Goal: Find specific page/section: Find specific page/section

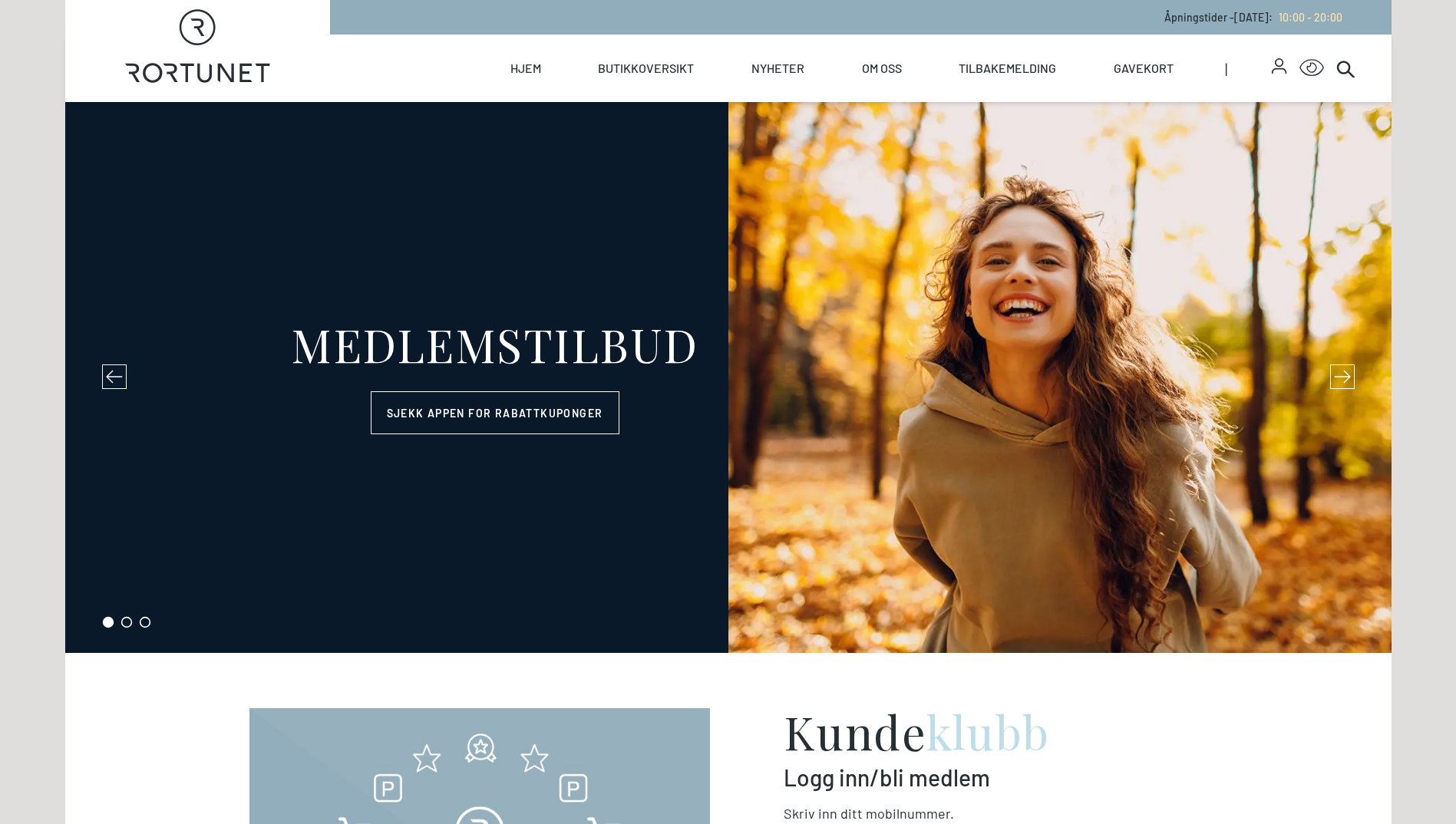
select select "NO"
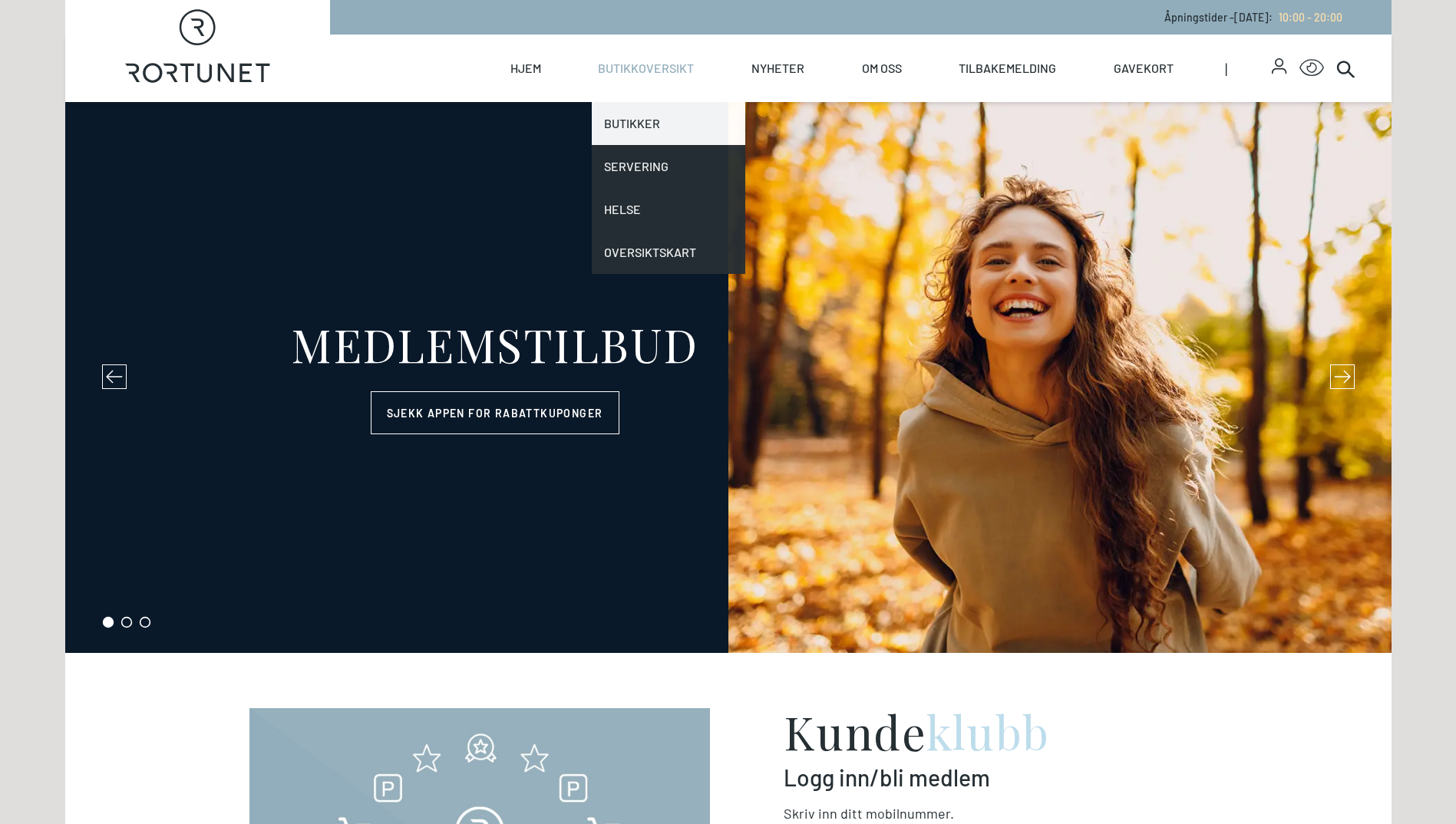
click at [641, 121] on link "Butikker" at bounding box center [669, 124] width 154 height 43
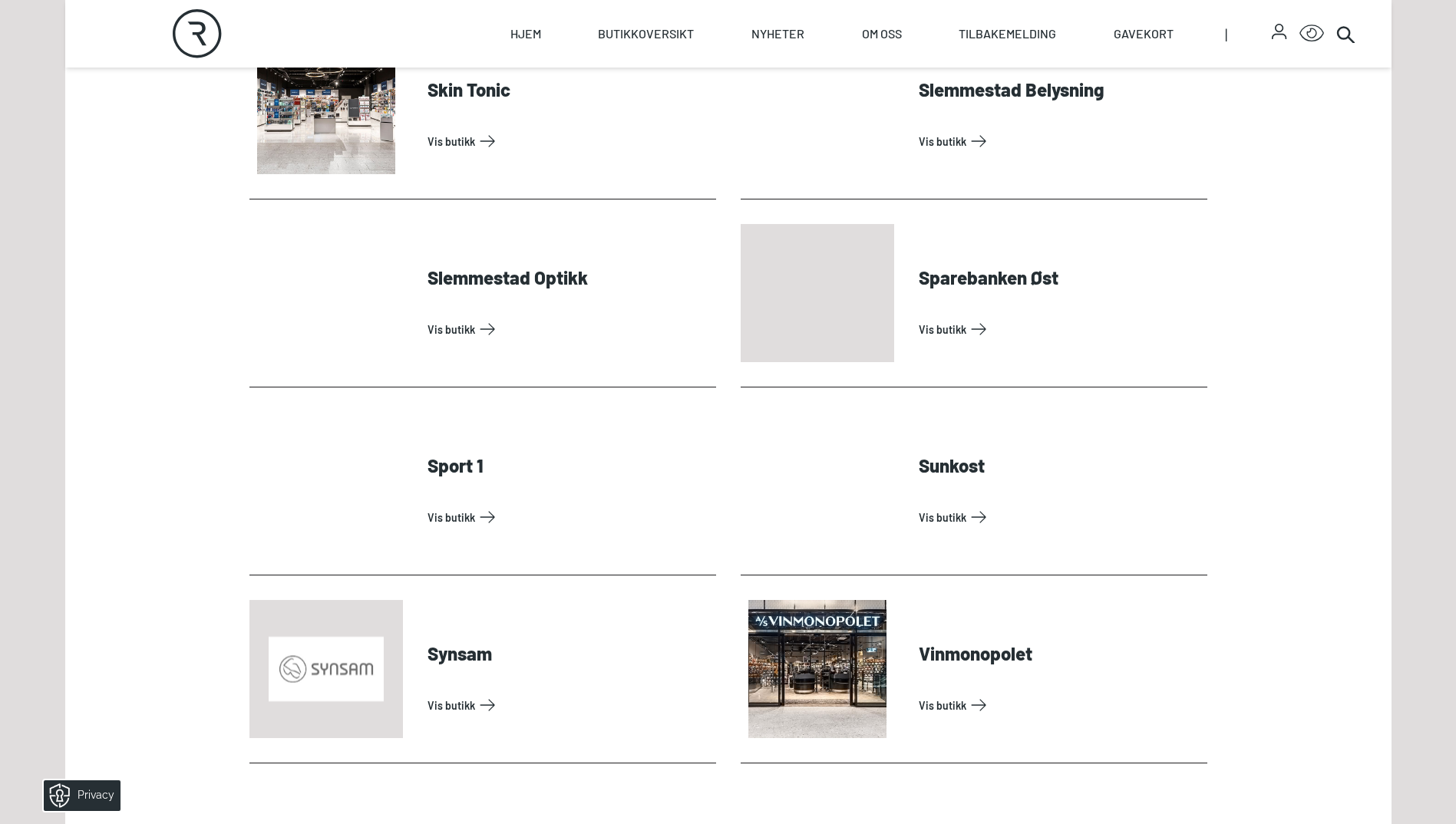
scroll to position [4451, 0]
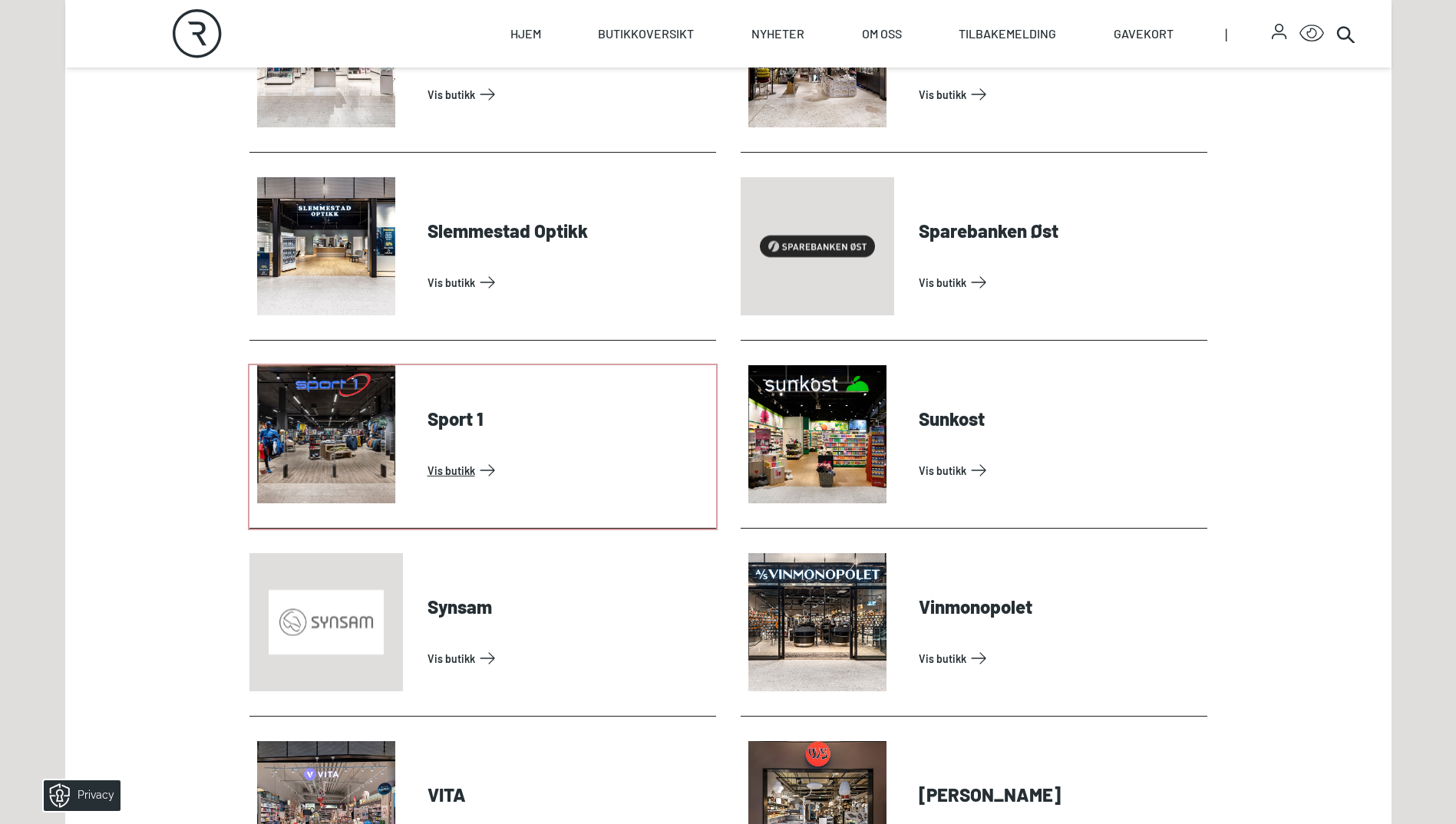
click at [455, 471] on link "Vis butikk" at bounding box center [569, 471] width 282 height 25
